Goal: Information Seeking & Learning: Learn about a topic

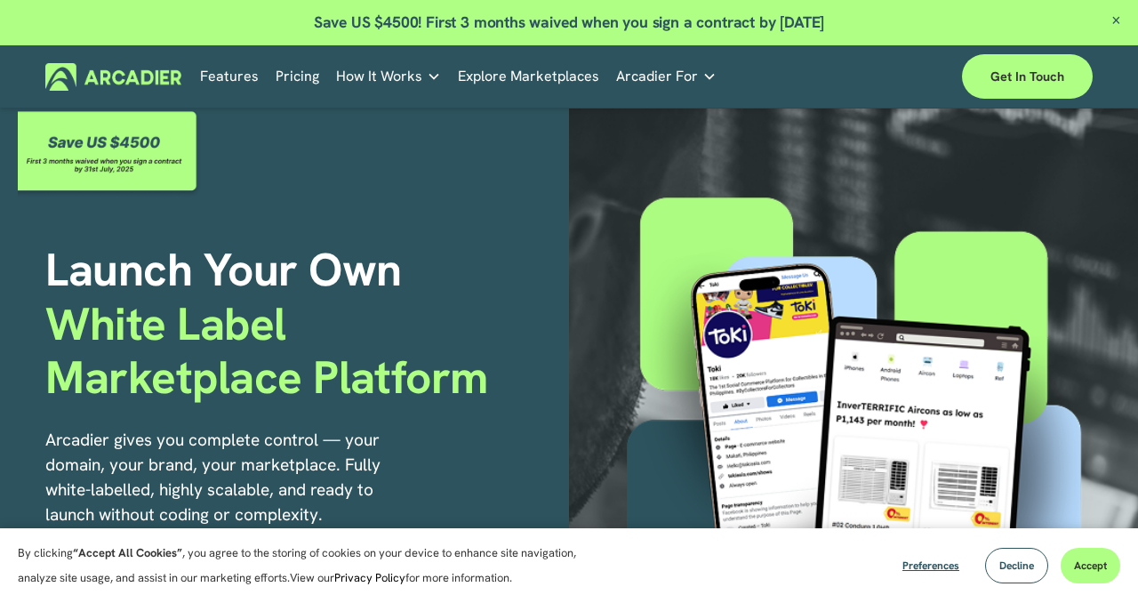
click at [293, 78] on link "Pricing" at bounding box center [298, 76] width 44 height 28
click at [288, 82] on link "Pricing" at bounding box center [298, 76] width 44 height 28
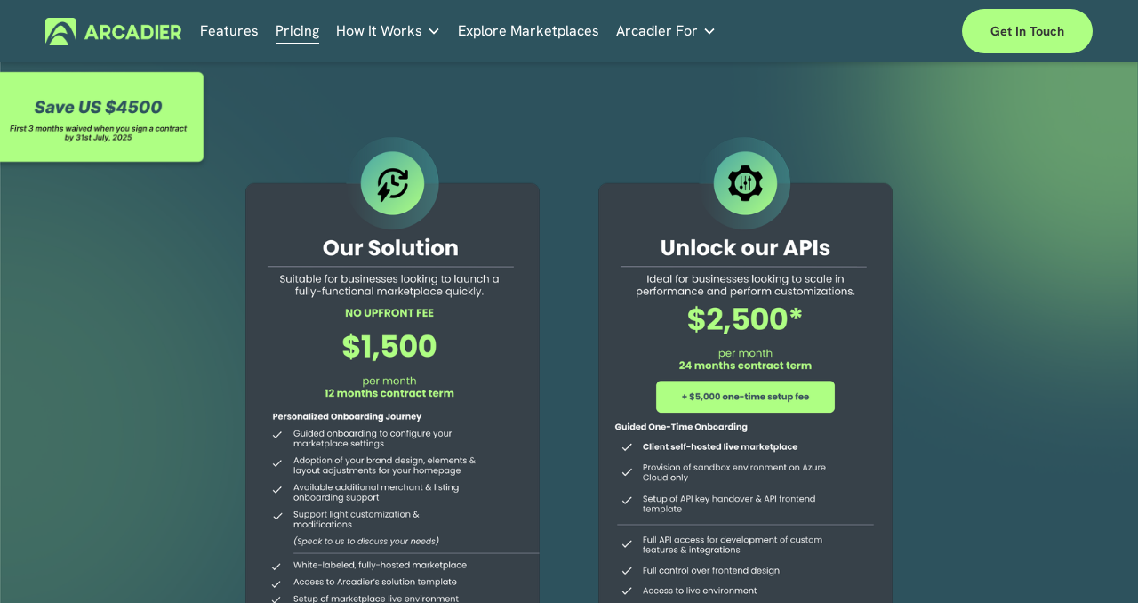
drag, startPoint x: 274, startPoint y: 282, endPoint x: 498, endPoint y: 295, distance: 224.4
click at [498, 295] on div at bounding box center [392, 434] width 341 height 605
